Goal: Information Seeking & Learning: Understand process/instructions

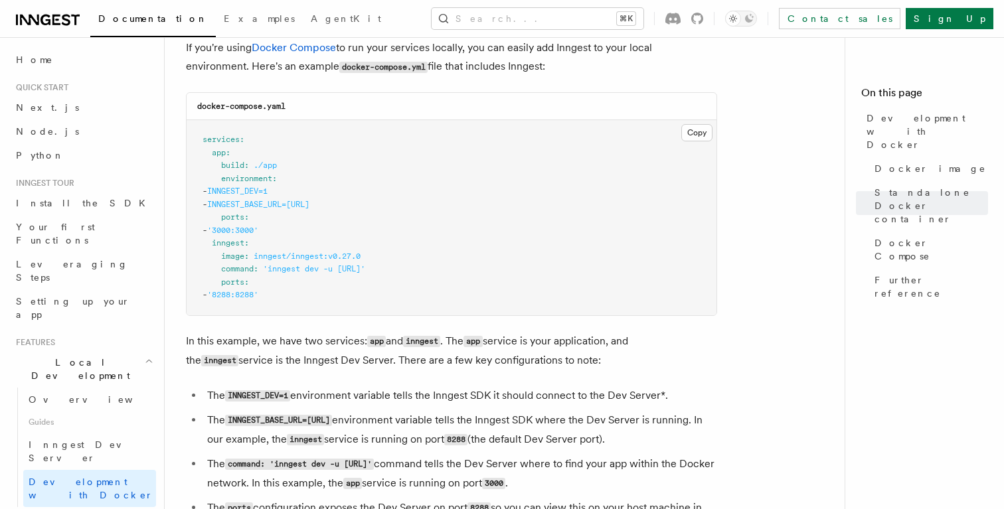
scroll to position [915, 0]
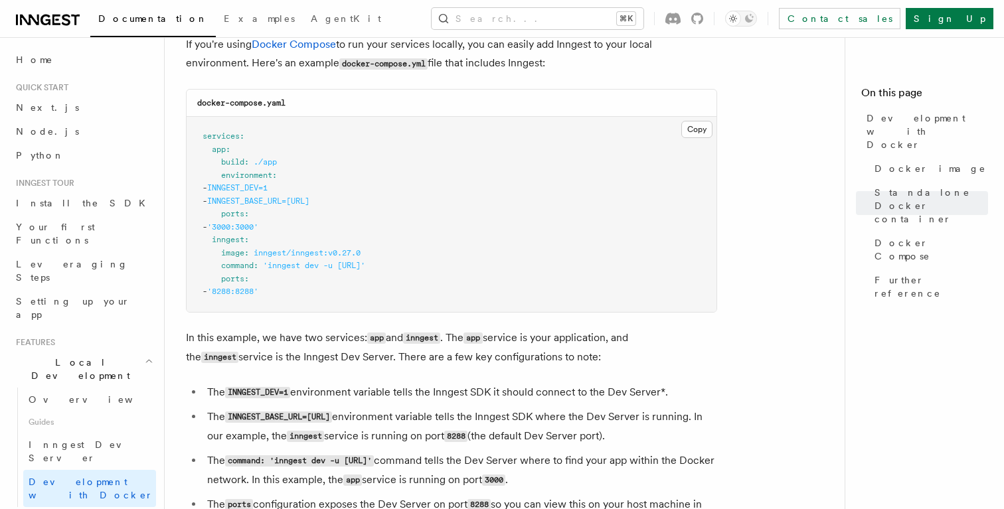
click at [256, 296] on span "'8288:8288'" at bounding box center [232, 291] width 51 height 9
copy span "8288"
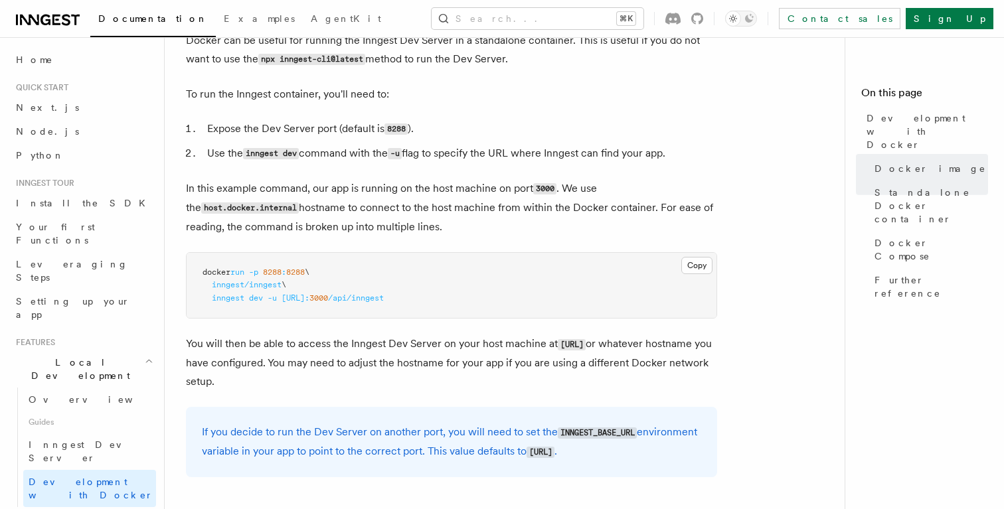
scroll to position [399, 0]
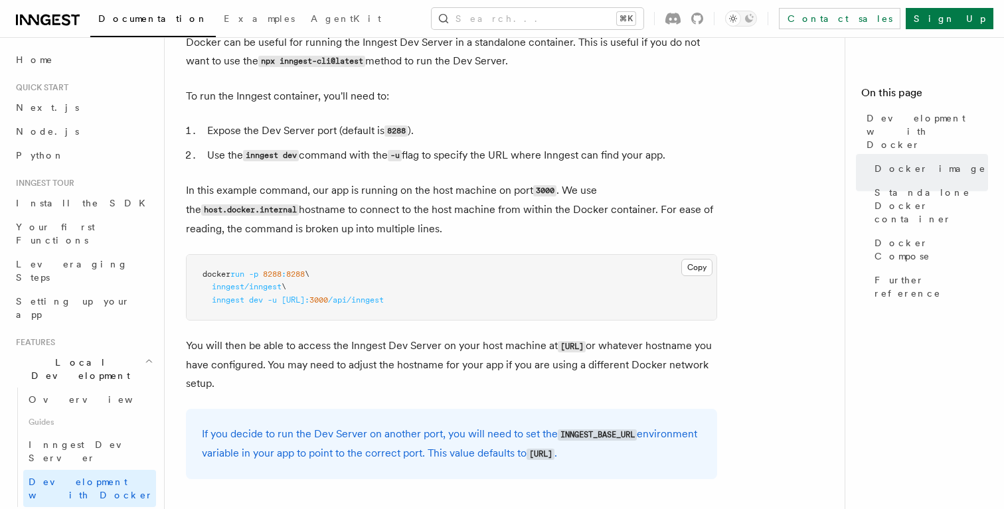
click at [240, 278] on span "run" at bounding box center [237, 274] width 14 height 9
click at [304, 309] on pre "docker run -p 8288 : 8288 \ inngest/inngest \ inngest dev -u http://host.docker…" at bounding box center [452, 288] width 530 height 66
click at [303, 302] on span "http://host.docker.internal:" at bounding box center [296, 300] width 28 height 9
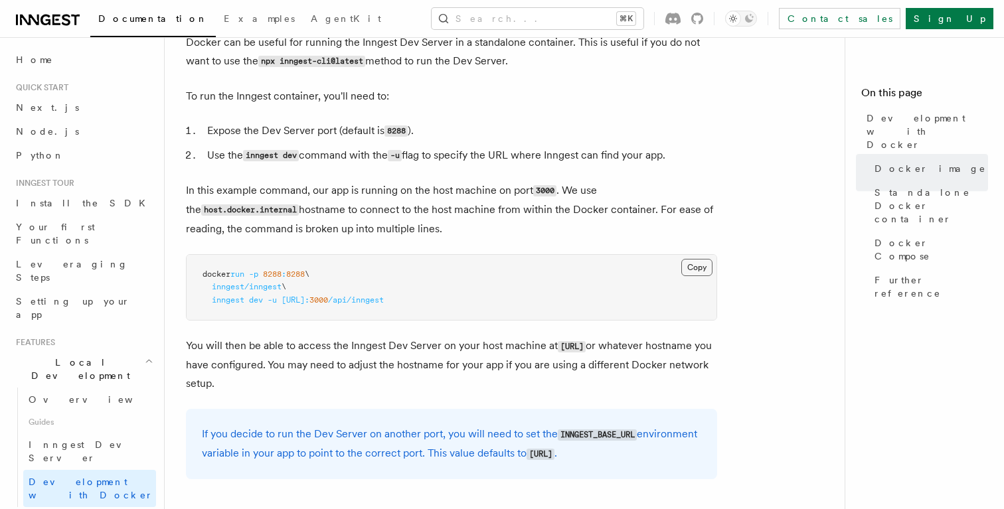
click at [703, 269] on button "Copy Copied" at bounding box center [696, 267] width 31 height 17
click at [693, 268] on button "Copy Copied" at bounding box center [696, 267] width 31 height 17
click at [693, 264] on button "Copy Copied" at bounding box center [696, 267] width 31 height 17
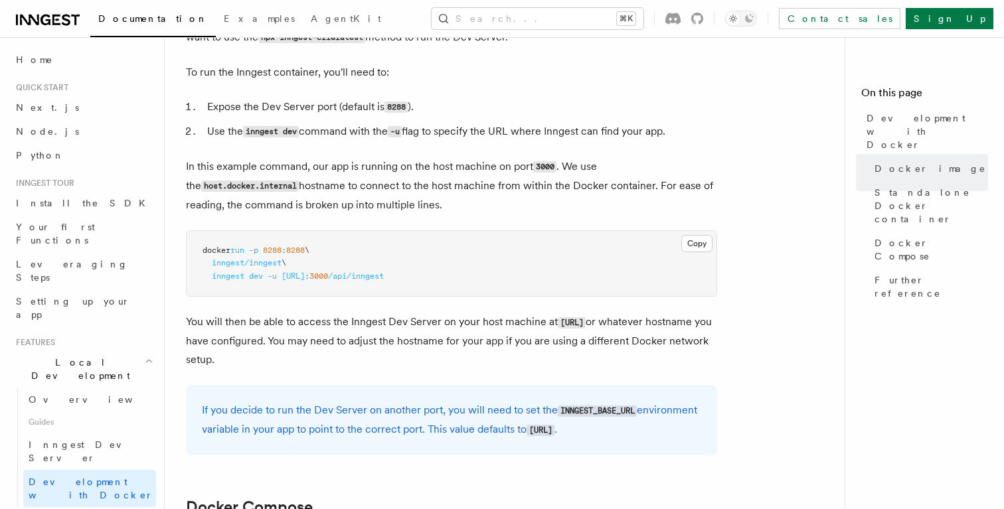
scroll to position [434, 0]
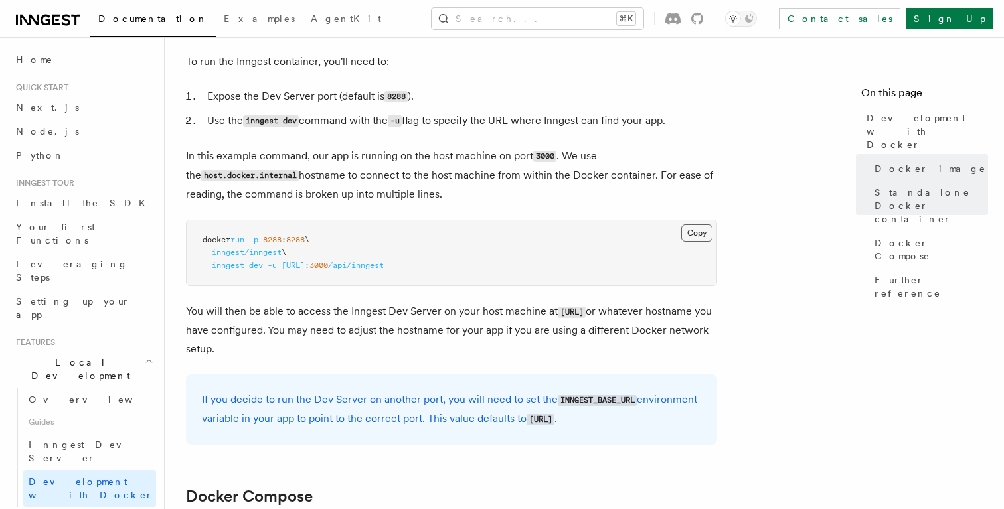
click at [699, 227] on button "Copy Copied" at bounding box center [696, 232] width 31 height 17
drag, startPoint x: 284, startPoint y: 269, endPoint x: 505, endPoint y: 270, distance: 220.5
click at [505, 270] on pre "docker run -p 8288 : 8288 \ inngest/inngest \ inngest dev -u http://host.docker…" at bounding box center [452, 254] width 530 height 66
copy span "http://host.docker.internal: 3000 /api/inngest"
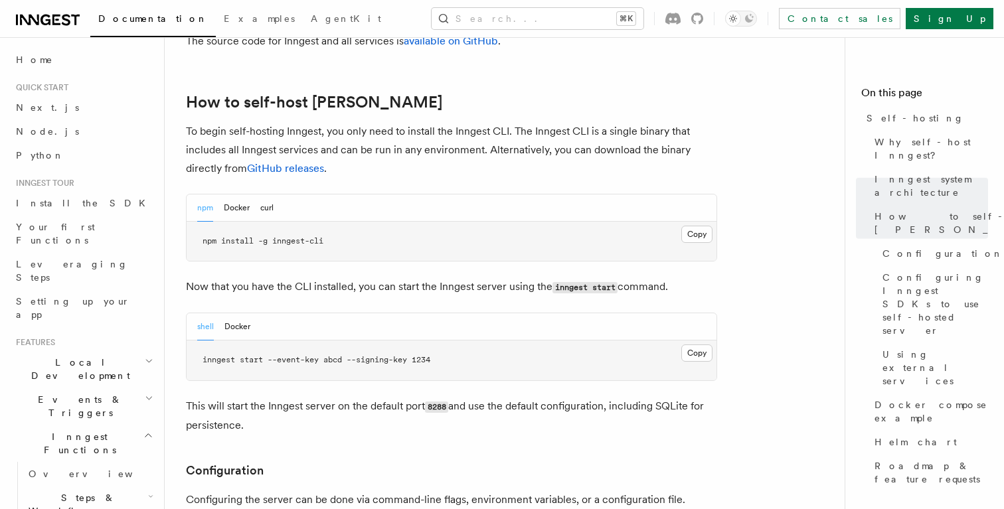
scroll to position [1301, 0]
click at [236, 312] on button "Docker" at bounding box center [237, 325] width 26 height 27
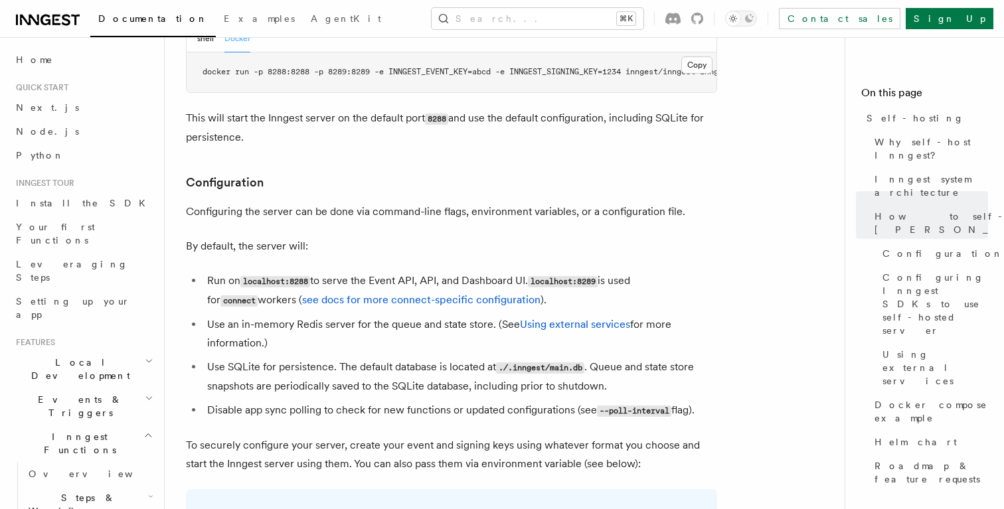
scroll to position [1590, 0]
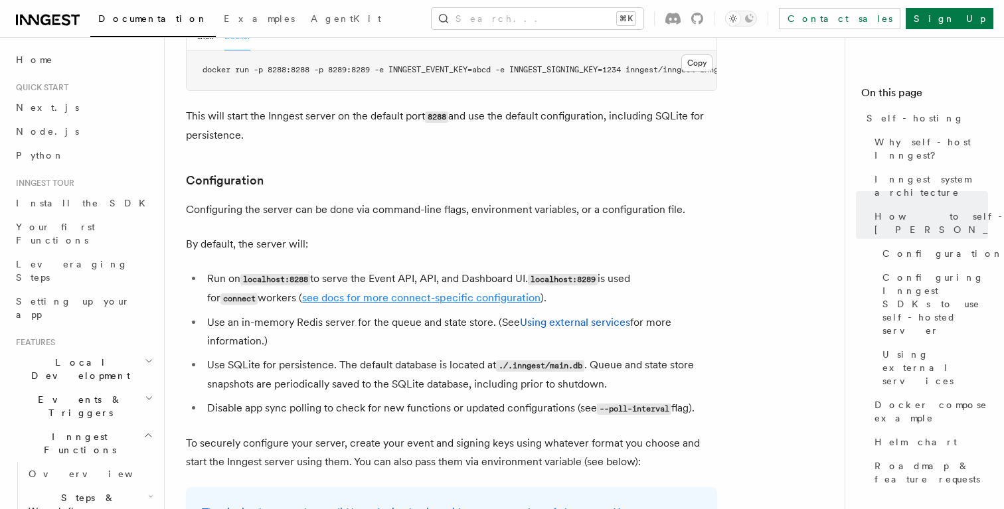
click at [379, 292] on link "see docs for more connect-specific configuration" at bounding box center [421, 298] width 238 height 13
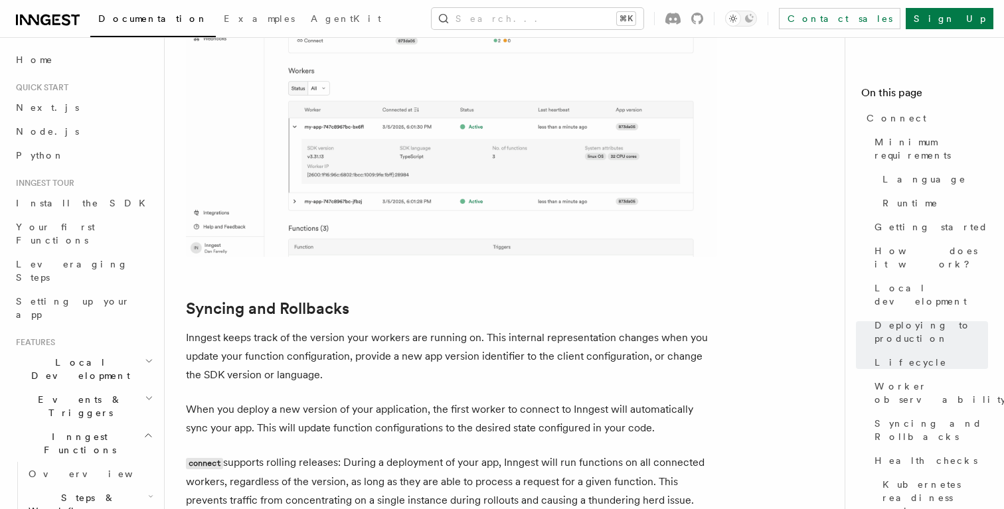
scroll to position [4912, 0]
click at [449, 299] on h2 "Syncing and Rollbacks" at bounding box center [451, 308] width 531 height 19
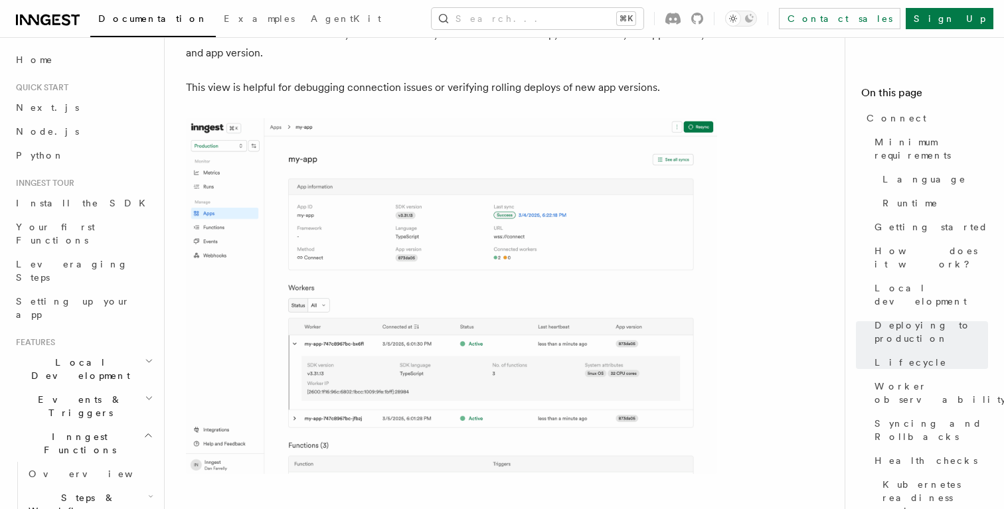
scroll to position [4664, 0]
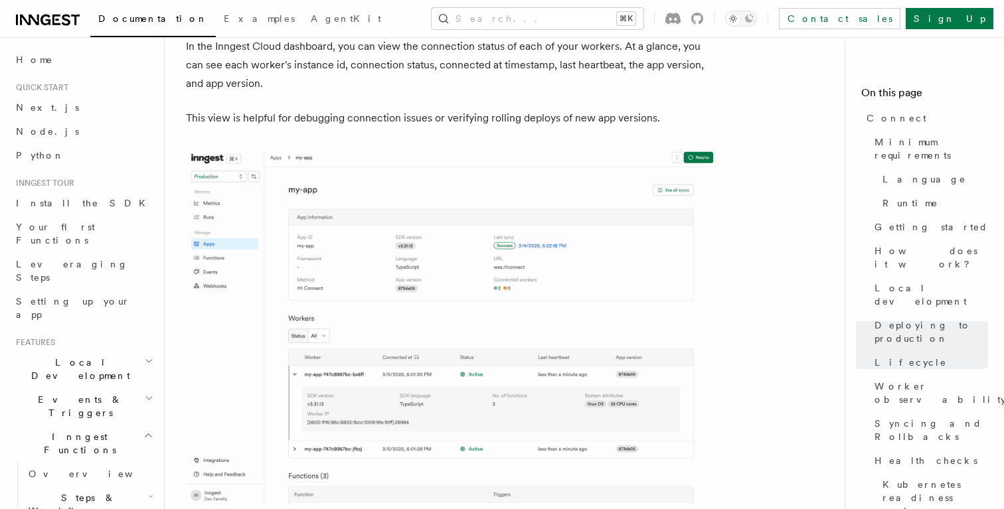
click at [449, 234] on img at bounding box center [451, 327] width 531 height 357
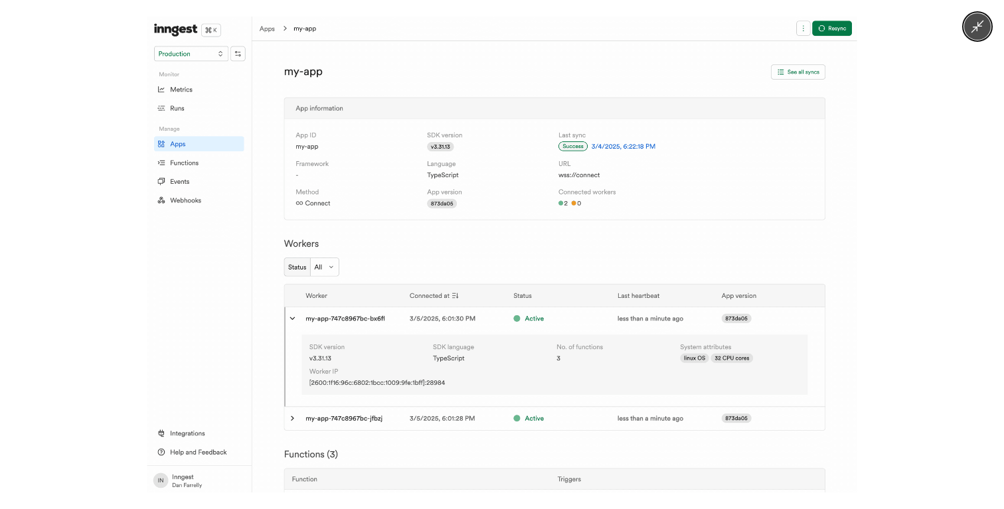
click at [449, 234] on img at bounding box center [502, 255] width 710 height 476
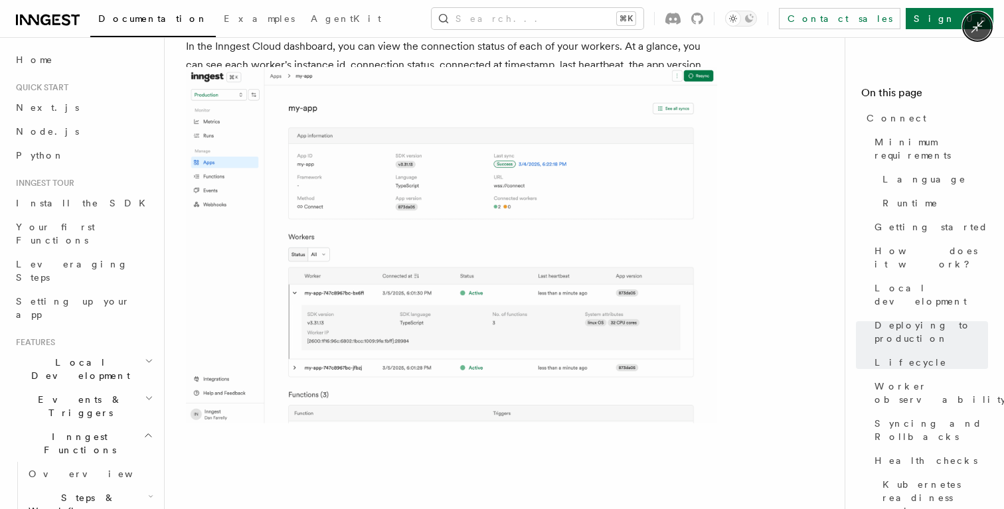
click at [449, 234] on img at bounding box center [451, 245] width 531 height 357
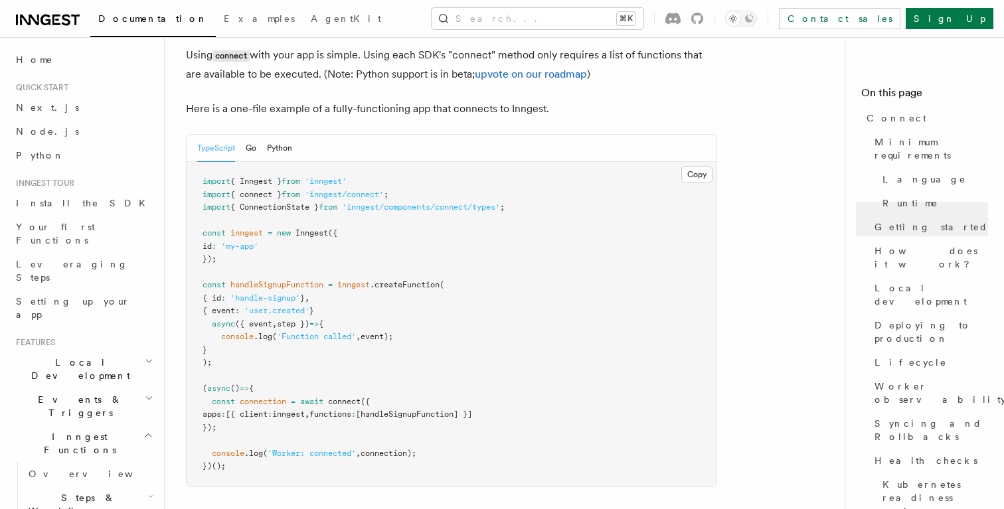
scroll to position [938, 0]
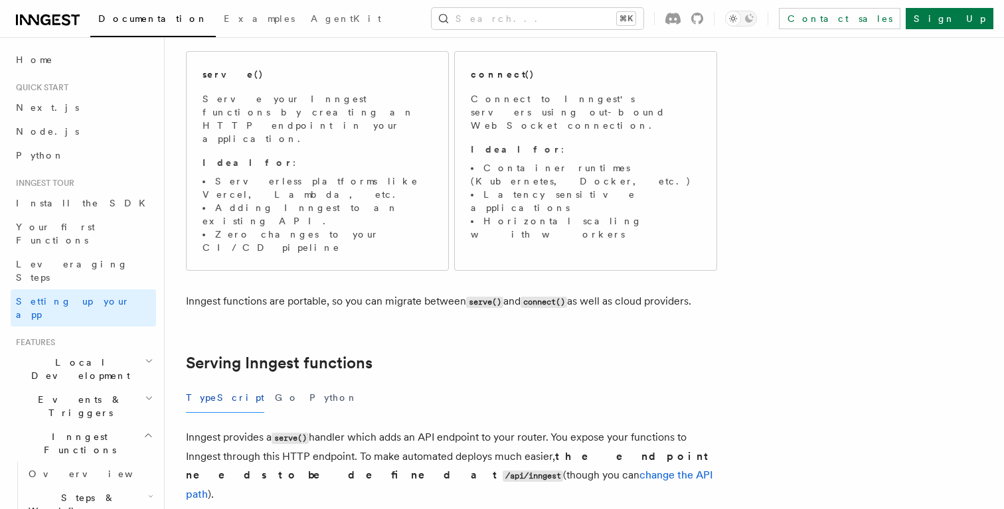
scroll to position [639, 0]
